Goal: Task Accomplishment & Management: Complete application form

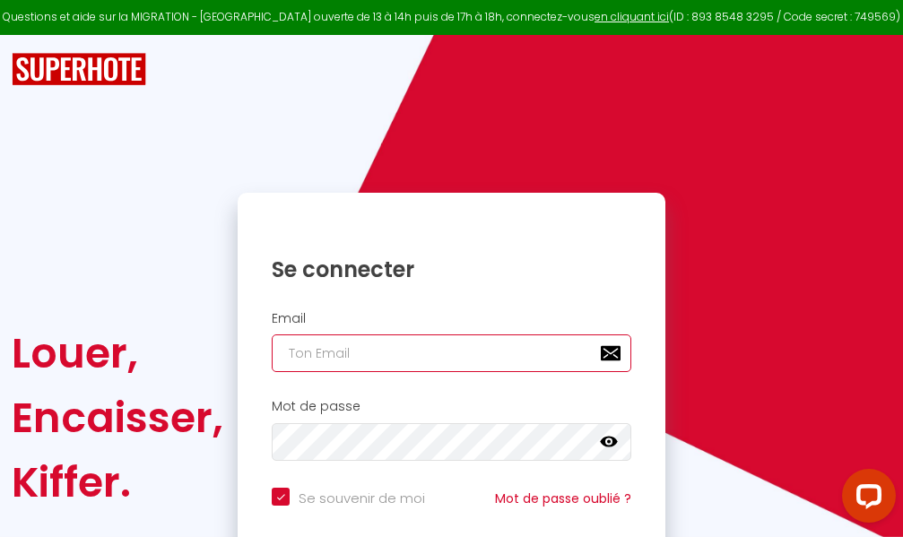
click at [479, 351] on input "email" at bounding box center [452, 353] width 360 height 38
type input "m"
checkbox input "true"
type input "ma"
checkbox input "true"
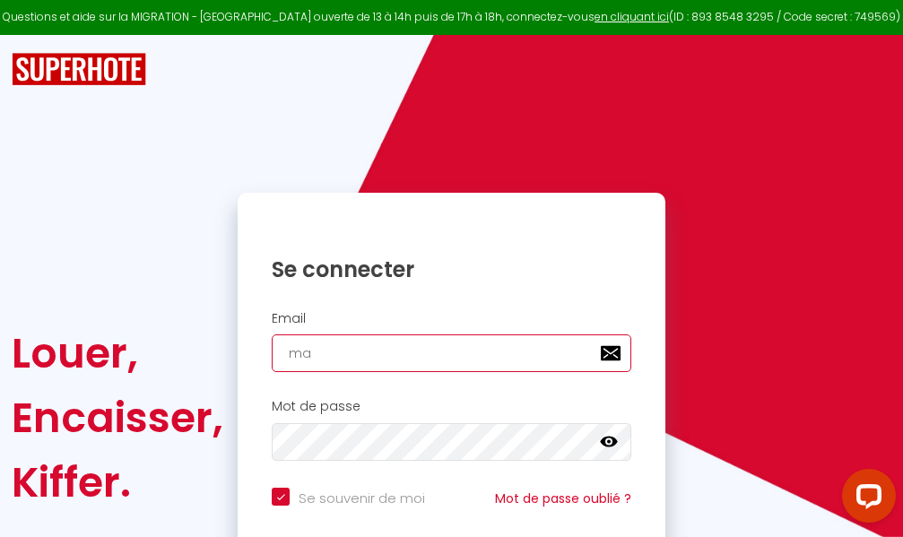
type input "mar"
checkbox input "true"
type input "marc"
checkbox input "true"
type input "marcd"
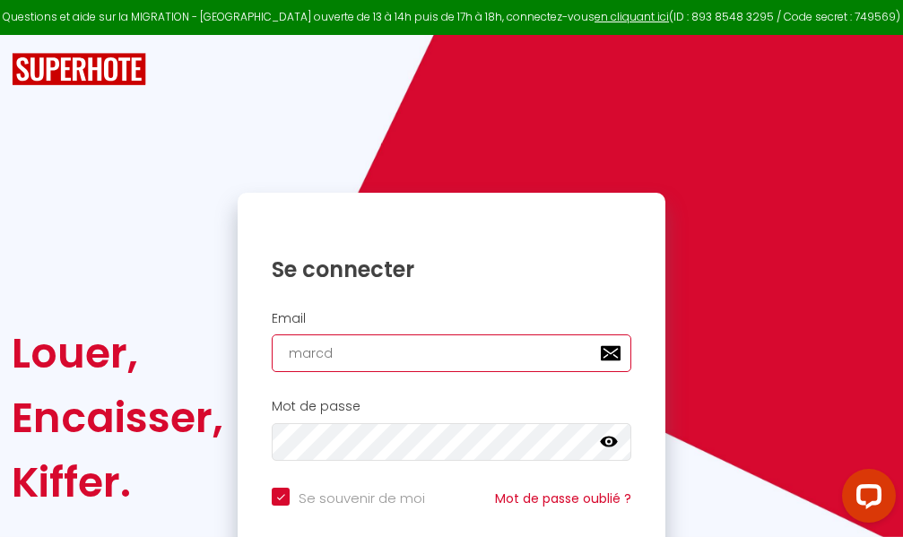
checkbox input "true"
type input "marcdp"
checkbox input "true"
type input "marcdpo"
checkbox input "true"
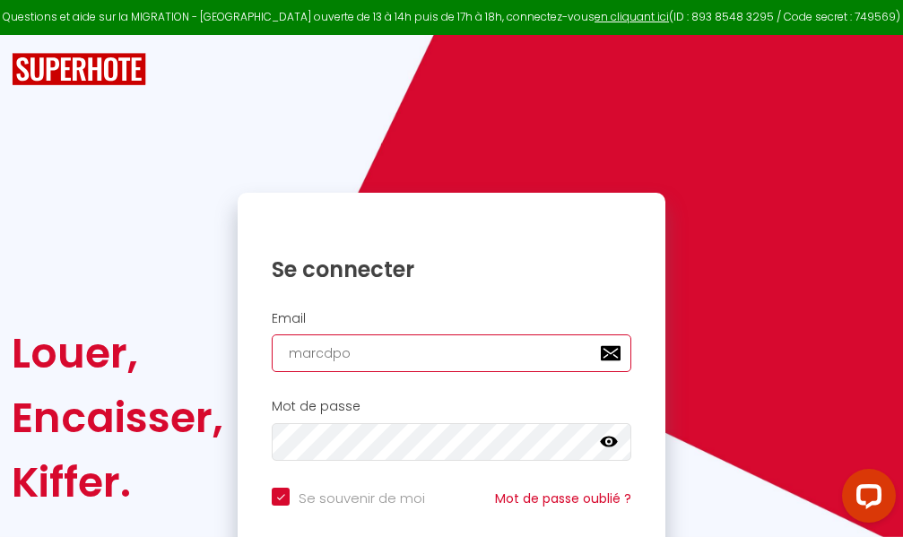
type input "marcdpoz"
checkbox input "true"
type input "marcdpoz."
checkbox input "true"
type input "marcdpoz.l"
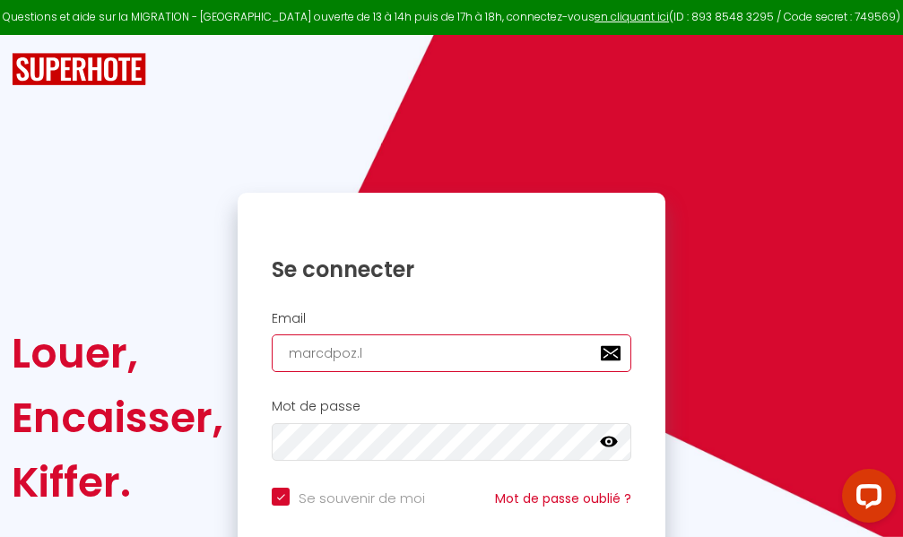
checkbox input "true"
type input "marcdpoz.lo"
checkbox input "true"
type input "marcdpoz.loc"
checkbox input "true"
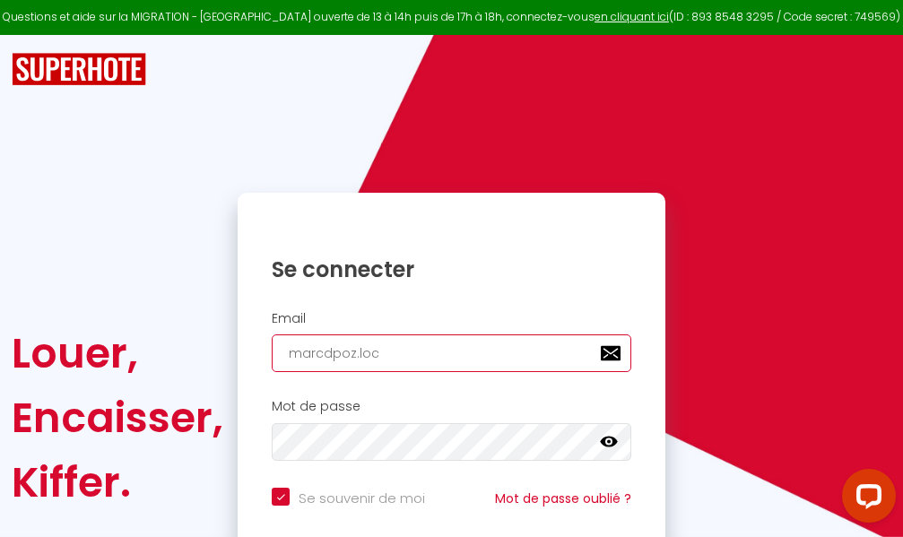
type input "marcdpoz.loca"
checkbox input "true"
type input "marcdpoz.locat"
checkbox input "true"
type input "marcdpoz.locati"
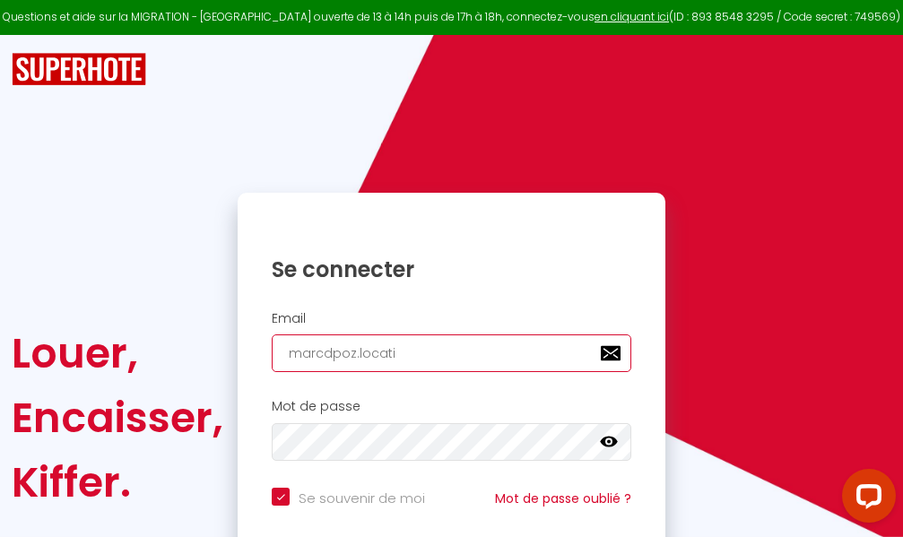
checkbox input "true"
type input "marcdpoz.locatio"
checkbox input "true"
type input "marcdpoz.location"
checkbox input "true"
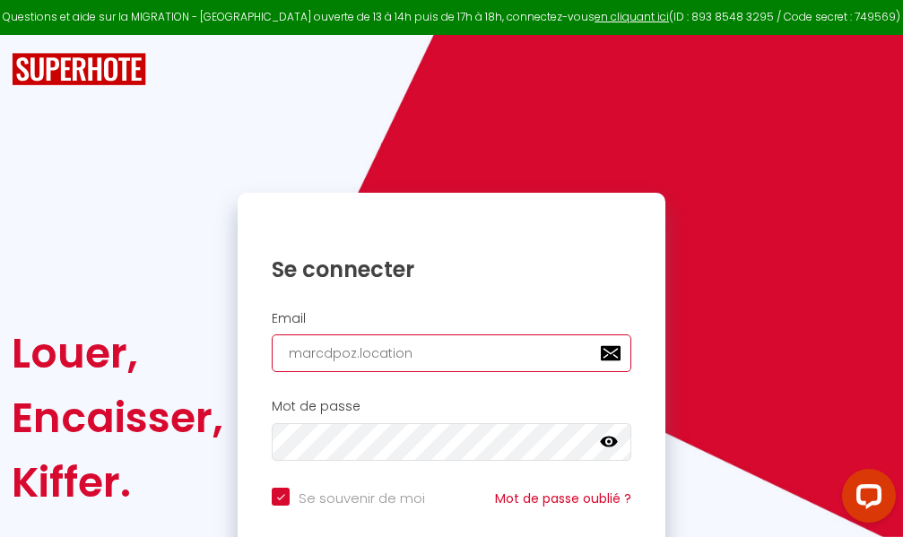
type input "marcdpoz.location@"
checkbox input "true"
type input "marcdpoz.location@g"
checkbox input "true"
type input "marcdpoz.location@gm"
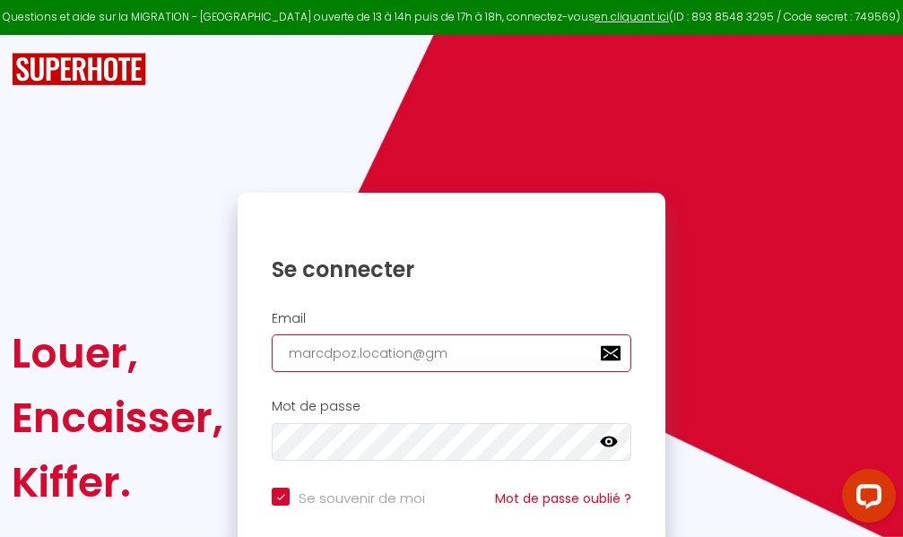
checkbox input "true"
type input "marcdpoz.location@gma"
checkbox input "true"
type input "marcdpoz.location@gmai"
checkbox input "true"
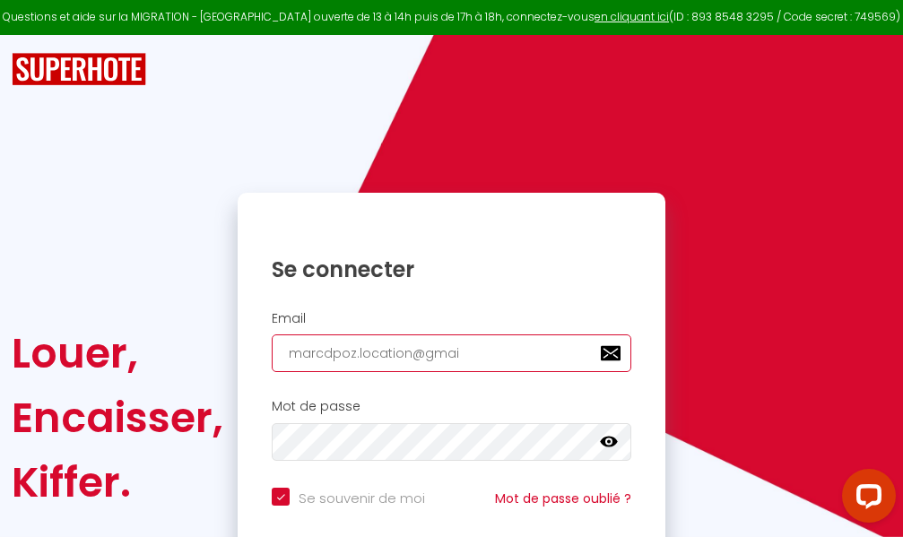
type input "[EMAIL_ADDRESS]"
checkbox input "true"
type input "[EMAIL_ADDRESS]."
checkbox input "true"
type input "marcdpoz.location@gmail.c"
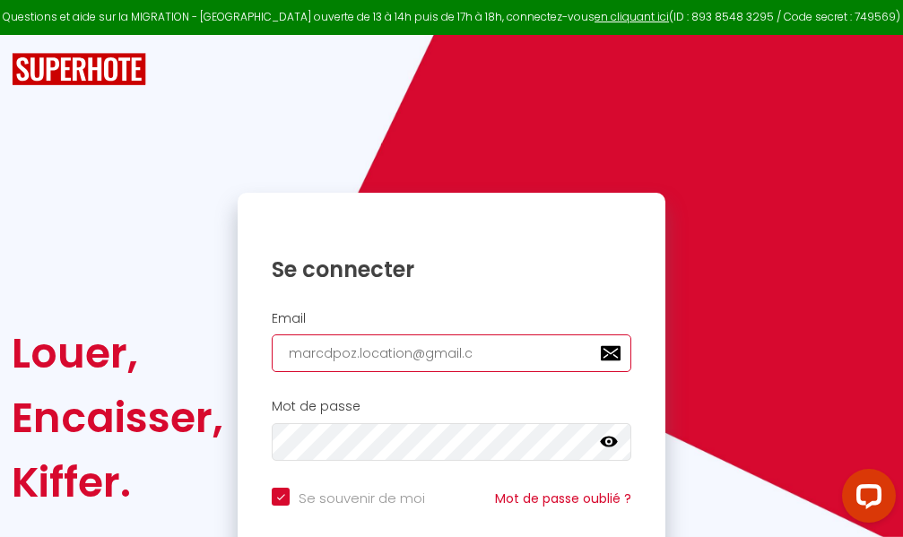
checkbox input "true"
type input "[EMAIL_ADDRESS][DOMAIN_NAME]"
checkbox input "true"
type input "[EMAIL_ADDRESS][DOMAIN_NAME]"
checkbox input "true"
